Goal: Obtain resource: Download file/media

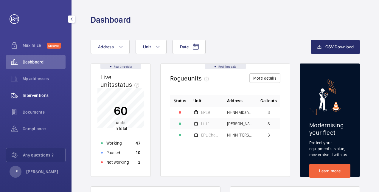
click at [40, 99] on div "Interventions" at bounding box center [36, 95] width 60 height 14
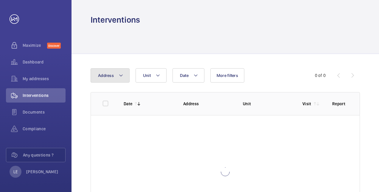
click at [105, 75] on span "Address" at bounding box center [106, 75] width 16 height 5
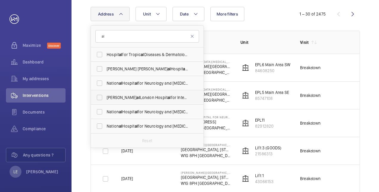
scroll to position [60, 0]
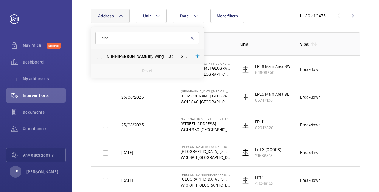
type input "alba"
click at [133, 54] on span "NHNN [GEOGRAPHIC_DATA] ([STREET_ADDRESS]" at bounding box center [148, 56] width 82 height 6
click at [106, 54] on input "NHNN [GEOGRAPHIC_DATA] ([STREET_ADDRESS]" at bounding box center [100, 56] width 12 height 12
checkbox input "true"
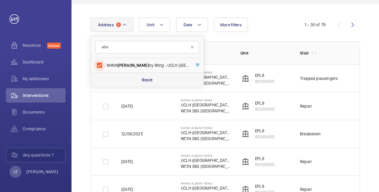
scroll to position [60, 0]
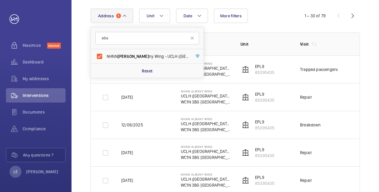
click at [227, 33] on th "Address" at bounding box center [201, 43] width 60 height 23
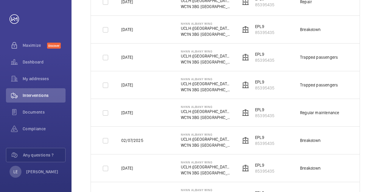
scroll to position [238, 0]
click at [104, 56] on input "checkbox" at bounding box center [106, 57] width 12 height 12
checkbox input "true"
click at [104, 87] on input "checkbox" at bounding box center [106, 85] width 12 height 12
checkbox input "true"
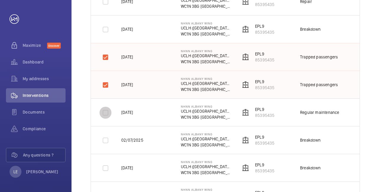
click at [109, 112] on input "checkbox" at bounding box center [106, 113] width 12 height 12
checkbox input "true"
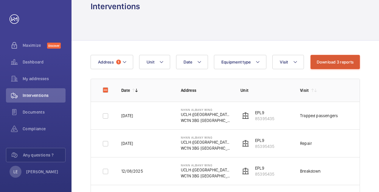
scroll to position [0, 0]
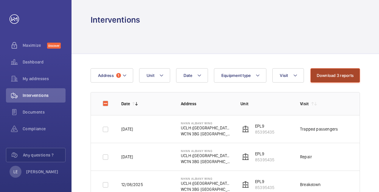
click at [323, 75] on button "Download 3 reports" at bounding box center [336, 75] width 50 height 14
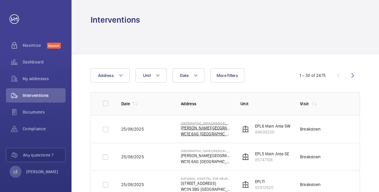
click at [199, 129] on p "[PERSON_NAME][GEOGRAPHIC_DATA]" at bounding box center [206, 128] width 50 height 6
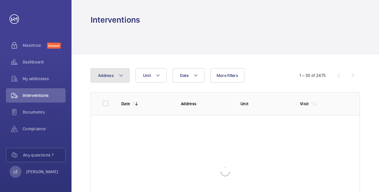
click at [106, 73] on button "Address" at bounding box center [110, 75] width 39 height 14
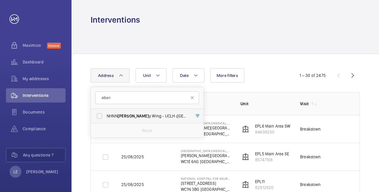
type input "alban"
click at [141, 115] on span "NHNN Alban y [GEOGRAPHIC_DATA] ([STREET_ADDRESS]" at bounding box center [148, 116] width 82 height 6
click at [106, 115] on input "NHNN Alban y [GEOGRAPHIC_DATA] ([STREET_ADDRESS]" at bounding box center [100, 116] width 12 height 12
checkbox input "true"
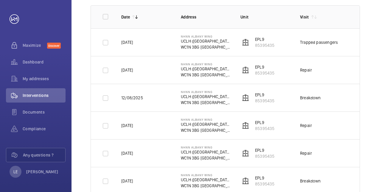
scroll to position [179, 0]
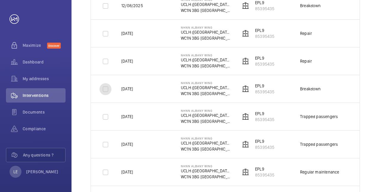
click at [106, 89] on input "checkbox" at bounding box center [106, 89] width 12 height 12
checkbox input "true"
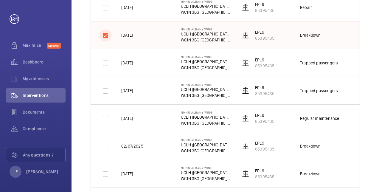
scroll to position [238, 0]
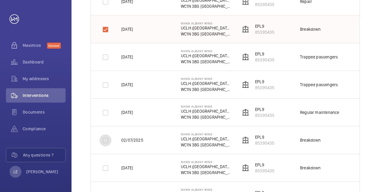
click at [107, 139] on input "checkbox" at bounding box center [106, 140] width 12 height 12
checkbox input "true"
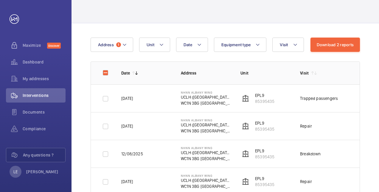
scroll to position [30, 0]
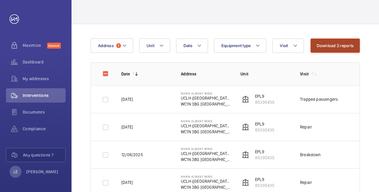
click at [328, 46] on button "Download 2 reports" at bounding box center [336, 45] width 50 height 14
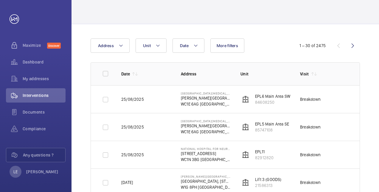
click at [168, 120] on td "25/08/2025" at bounding box center [142, 127] width 60 height 28
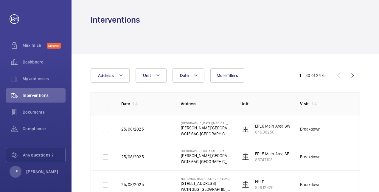
drag, startPoint x: 196, startPoint y: 39, endPoint x: 204, endPoint y: 33, distance: 10.6
click at [196, 39] on div at bounding box center [225, 39] width 269 height 28
click at [119, 73] on mat-icon at bounding box center [121, 75] width 5 height 7
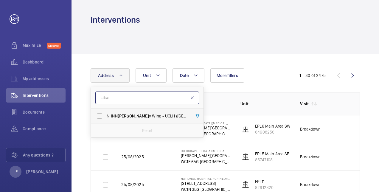
type input "alban"
click at [113, 113] on span "NHNN Alban y [GEOGRAPHIC_DATA] ([STREET_ADDRESS]" at bounding box center [148, 116] width 82 height 6
click at [106, 113] on input "NHNN Alban y [GEOGRAPHIC_DATA] ([STREET_ADDRESS]" at bounding box center [100, 116] width 12 height 12
checkbox input "true"
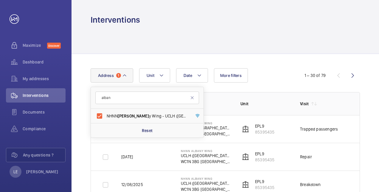
click at [215, 38] on div at bounding box center [225, 39] width 269 height 28
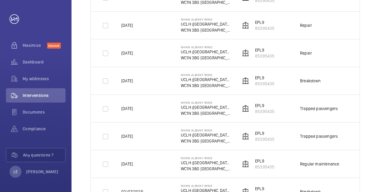
scroll to position [209, 0]
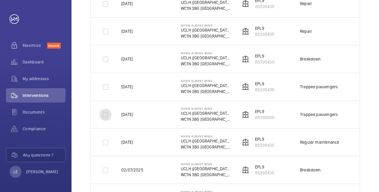
click at [106, 113] on input "checkbox" at bounding box center [106, 115] width 12 height 12
checkbox input "true"
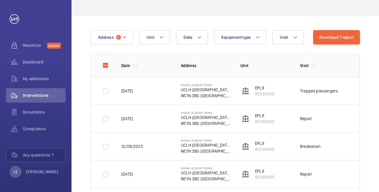
scroll to position [0, 0]
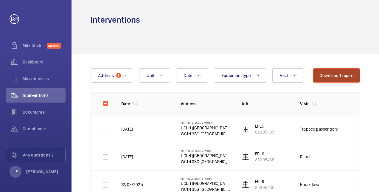
click at [340, 75] on button "Download 1 report" at bounding box center [336, 75] width 47 height 14
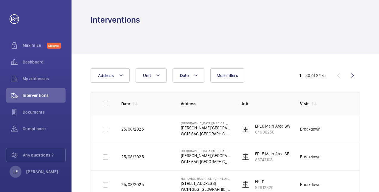
click at [145, 100] on th "Date" at bounding box center [142, 103] width 60 height 23
click at [117, 70] on button "Address" at bounding box center [110, 75] width 39 height 14
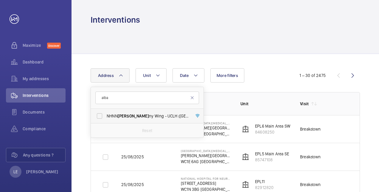
type input "alba"
click at [124, 115] on span "[PERSON_NAME]" at bounding box center [133, 116] width 31 height 5
click at [106, 115] on input "NHNN [GEOGRAPHIC_DATA] ([STREET_ADDRESS]" at bounding box center [100, 116] width 12 height 12
checkbox input "true"
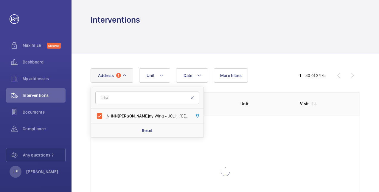
click at [252, 29] on div at bounding box center [225, 39] width 269 height 28
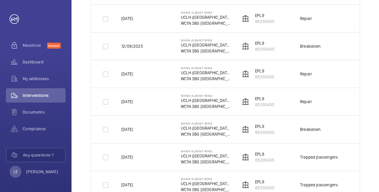
scroll to position [200, 0]
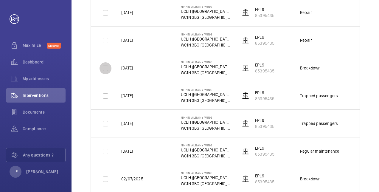
click at [107, 68] on input "checkbox" at bounding box center [106, 68] width 12 height 12
checkbox input "true"
click at [100, 94] on input "checkbox" at bounding box center [106, 96] width 12 height 12
checkbox input "true"
click at [103, 129] on div at bounding box center [105, 124] width 14 height 14
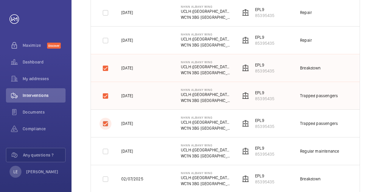
checkbox input "true"
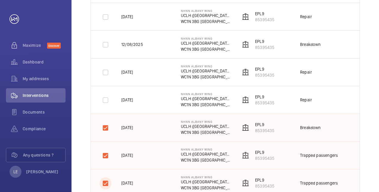
scroll to position [21, 0]
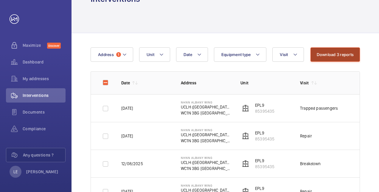
click at [352, 54] on button "Download 3 reports" at bounding box center [336, 54] width 50 height 14
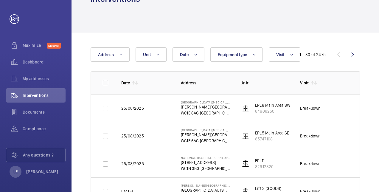
scroll to position [21, 0]
click at [124, 49] on button "Address" at bounding box center [110, 54] width 39 height 14
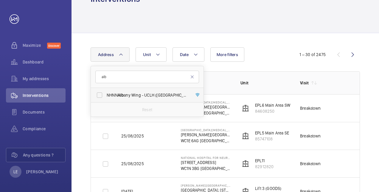
type input "alb"
click at [135, 91] on label "NHNN Alb any Wing - [GEOGRAPHIC_DATA] ([STREET_ADDRESS]" at bounding box center [143, 95] width 104 height 14
click at [106, 91] on input "NHNN Alb any Wing - [GEOGRAPHIC_DATA] ([STREET_ADDRESS]" at bounding box center [100, 95] width 12 height 12
checkbox input "true"
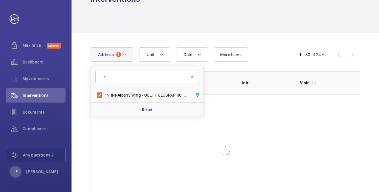
click at [260, 46] on div "Date Address [STREET_ADDRESS] Reset Unit More filters 1 – 30 of 2475 Date Addre…" at bounding box center [226, 127] width 308 height 189
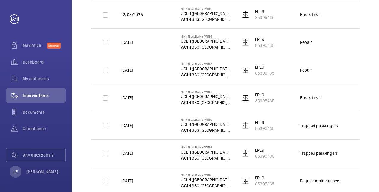
scroll to position [170, 0]
